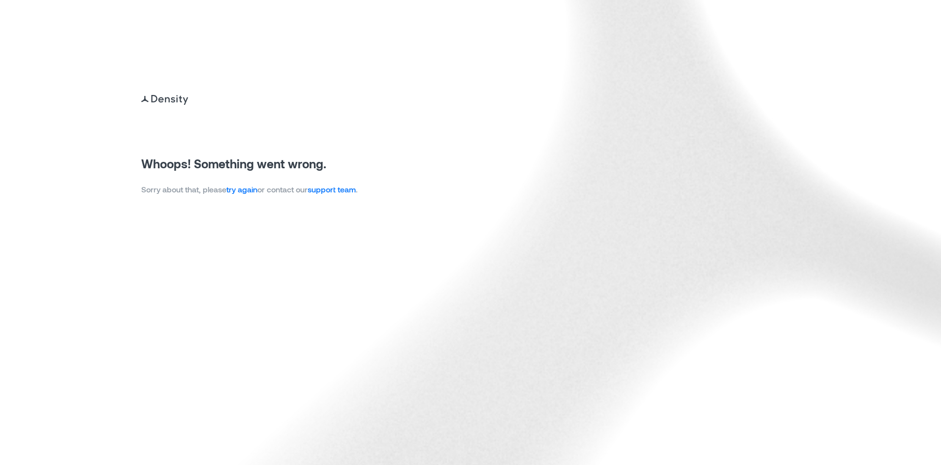
click at [244, 190] on link "try again" at bounding box center [241, 188] width 31 height 9
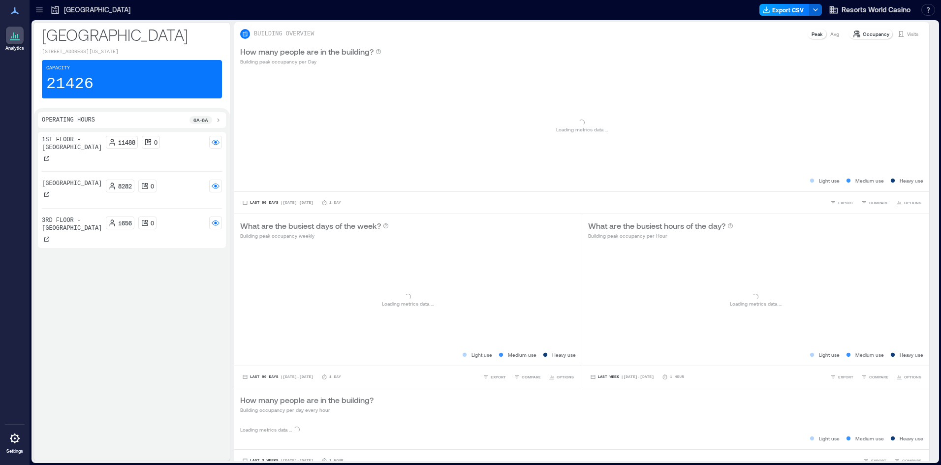
click at [787, 10] on button "Export CSV" at bounding box center [784, 10] width 50 height 12
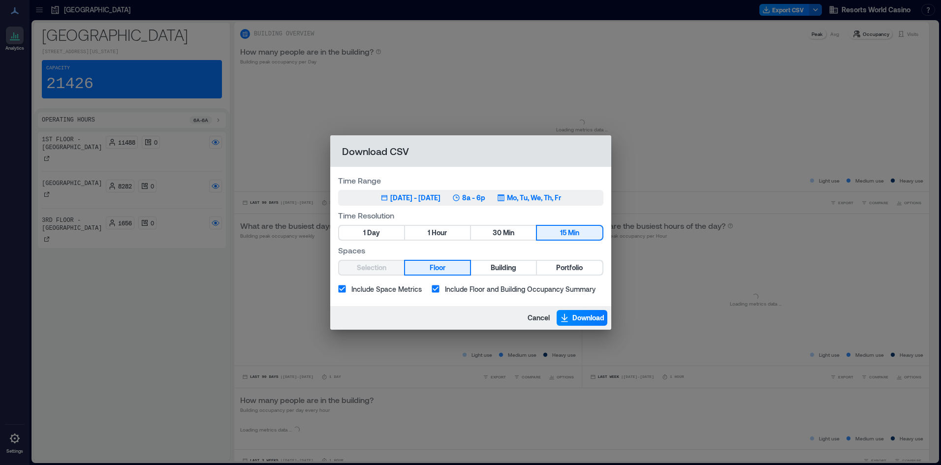
click at [463, 198] on div "May 10, 2025 - [DATE] 8a - 6p Mo, Tu, We, Th, Fr" at bounding box center [470, 198] width 181 height 10
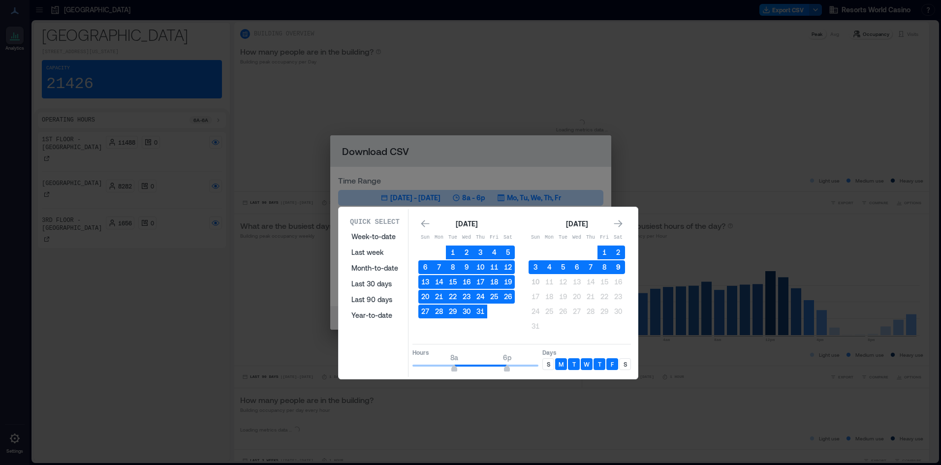
click at [617, 263] on button "9" at bounding box center [618, 267] width 14 height 14
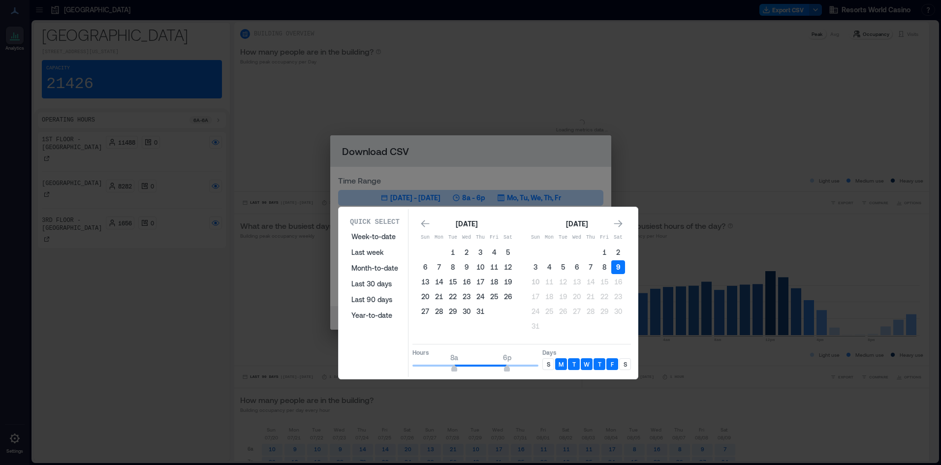
click at [619, 265] on button "9" at bounding box center [618, 267] width 14 height 14
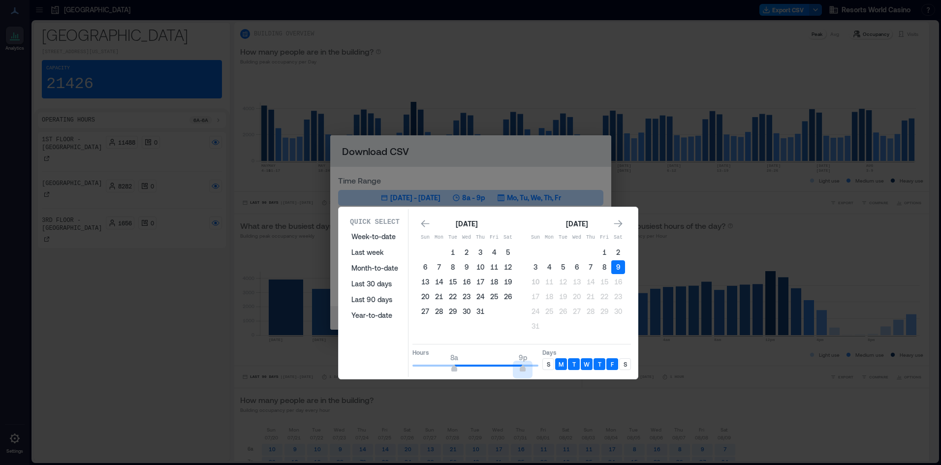
type input "**"
drag, startPoint x: 507, startPoint y: 370, endPoint x: 548, endPoint y: 363, distance: 41.5
click at [548, 363] on div "Hours 8a 12a Days S M T W T F S" at bounding box center [521, 358] width 218 height 29
type input "*"
drag, startPoint x: 454, startPoint y: 366, endPoint x: 374, endPoint y: 367, distance: 80.2
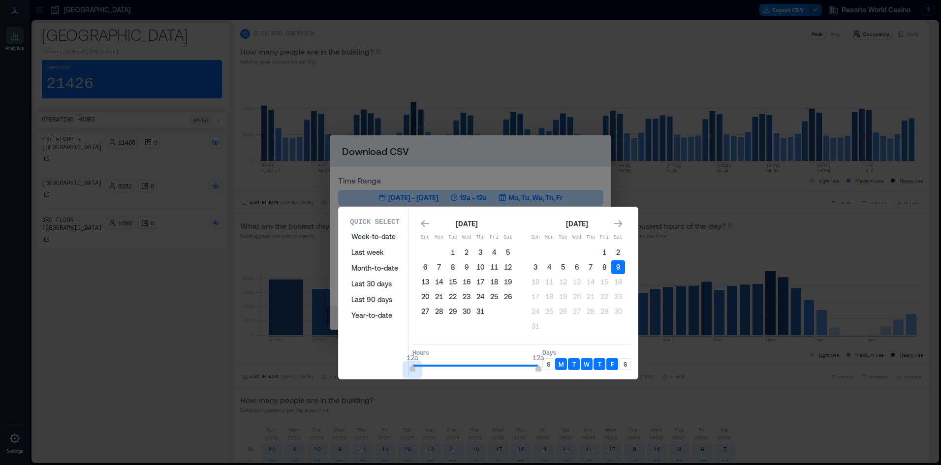
click at [376, 366] on div "Quick Select Week-to-date Last week Month-to-date Last 30 days Last 90 days Yea…" at bounding box center [487, 293] width 293 height 168
click at [545, 366] on div "S" at bounding box center [548, 364] width 12 height 12
click at [623, 369] on div "S" at bounding box center [625, 364] width 12 height 12
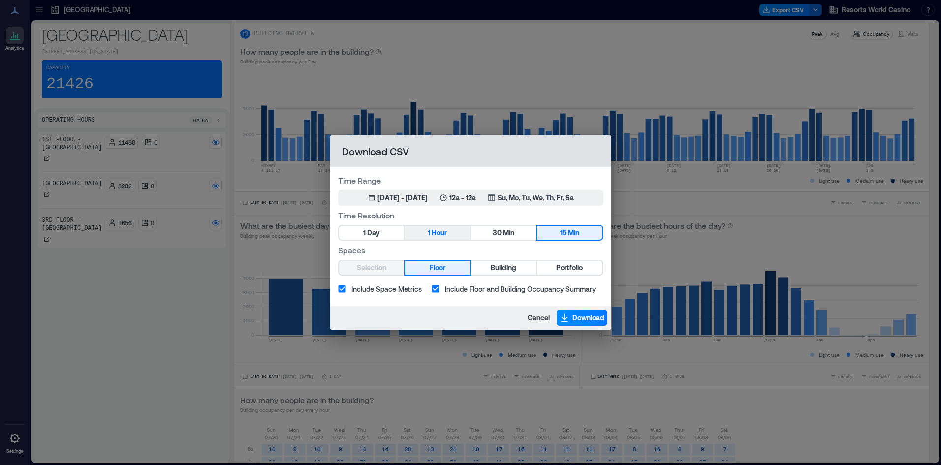
click at [442, 235] on span "Hour" at bounding box center [438, 233] width 15 height 12
click at [558, 270] on span "Portfolio" at bounding box center [569, 268] width 27 height 12
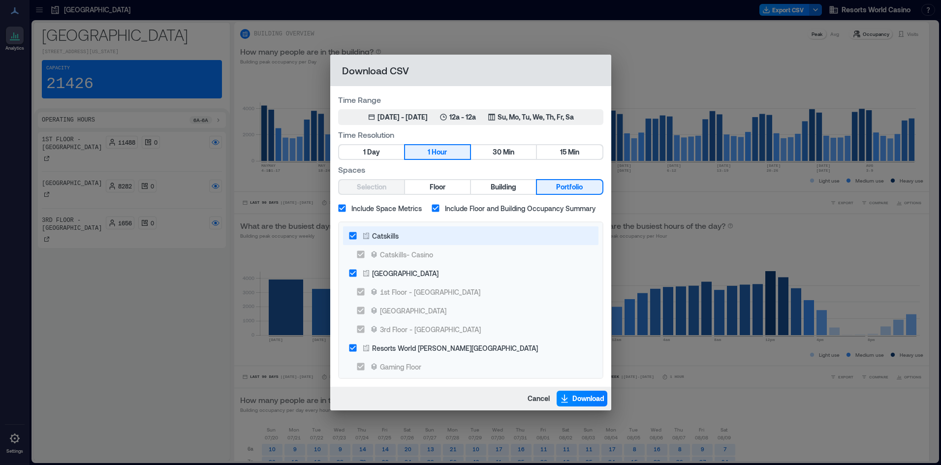
click at [376, 236] on div "Catskills" at bounding box center [385, 236] width 27 height 10
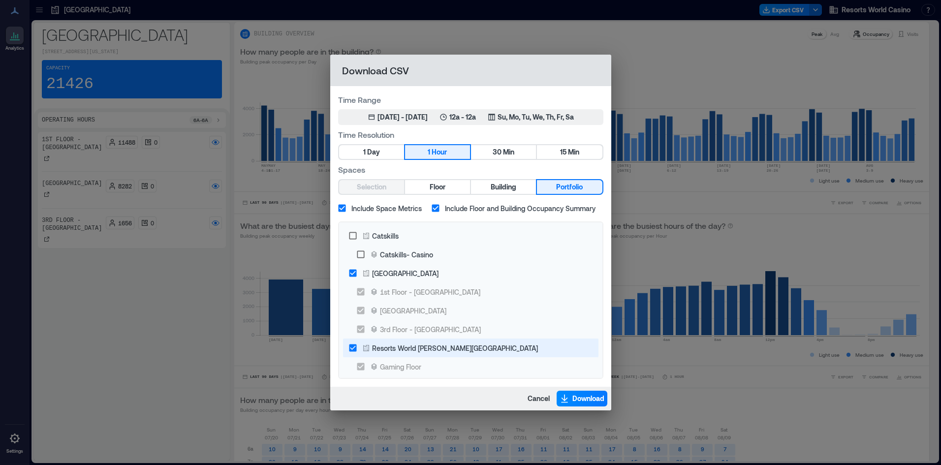
click at [369, 344] on icon at bounding box center [366, 348] width 8 height 8
click at [584, 393] on button "Download" at bounding box center [581, 399] width 51 height 16
